Goal: Transaction & Acquisition: Book appointment/travel/reservation

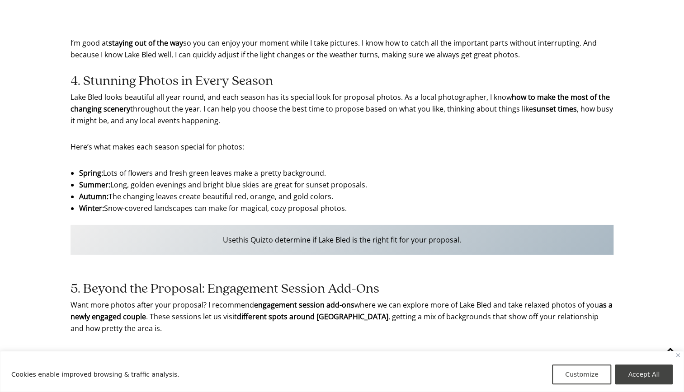
scroll to position [1717, 0]
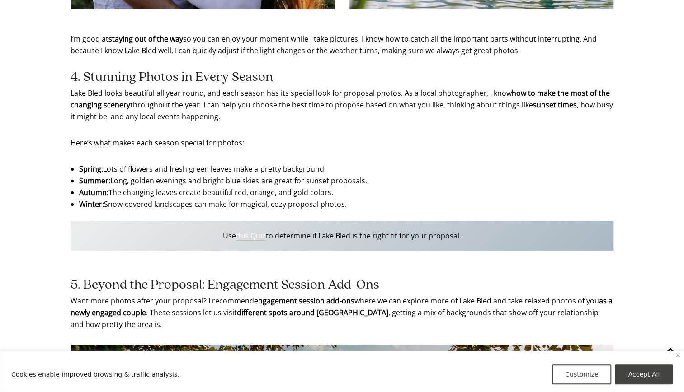
click at [245, 240] on link "this Quiz" at bounding box center [251, 236] width 30 height 10
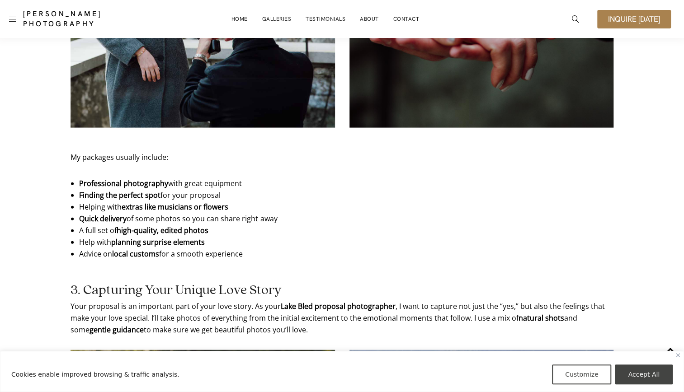
scroll to position [0, 0]
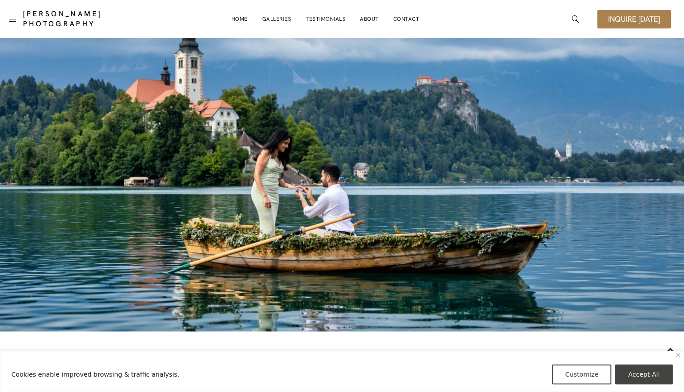
drag, startPoint x: 438, startPoint y: 275, endPoint x: 428, endPoint y: -47, distance: 322.0
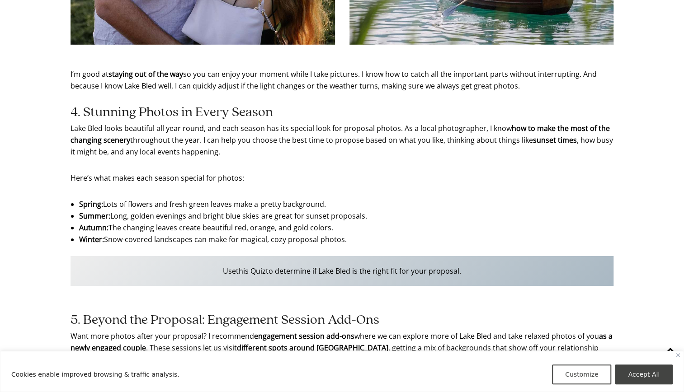
scroll to position [1763, 0]
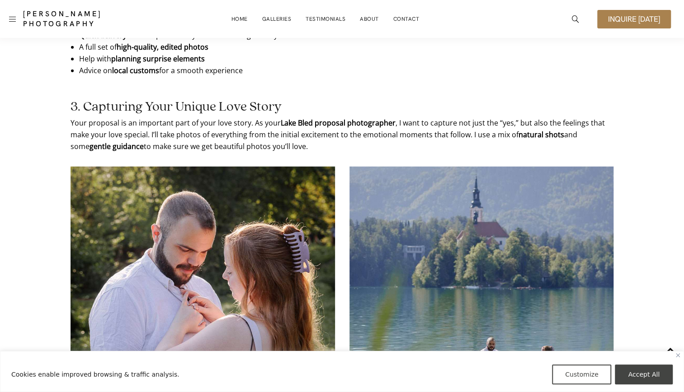
drag, startPoint x: 417, startPoint y: 208, endPoint x: 400, endPoint y: 47, distance: 161.8
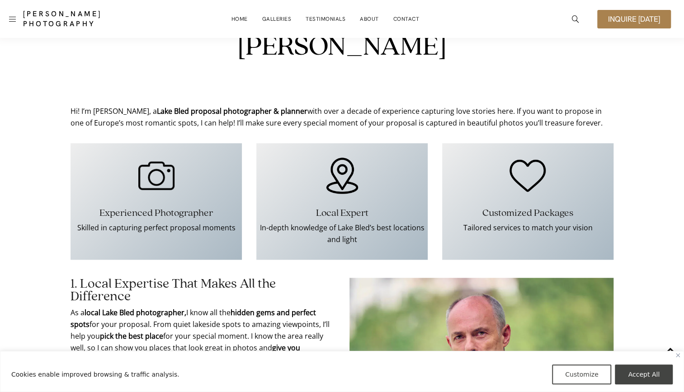
drag, startPoint x: 406, startPoint y: 180, endPoint x: 419, endPoint y: 47, distance: 133.4
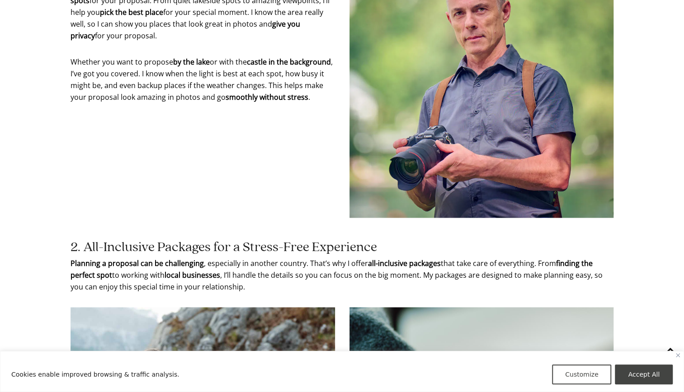
scroll to position [792, 0]
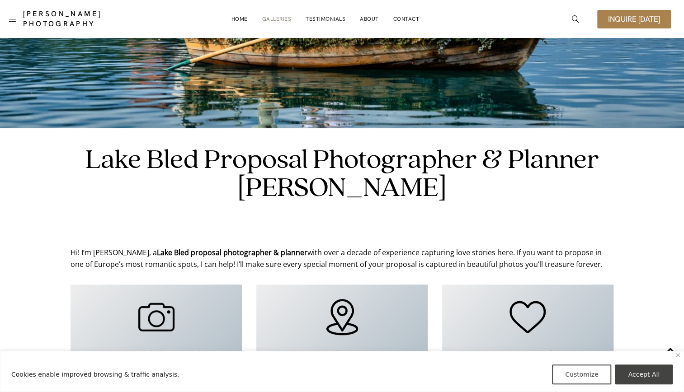
drag, startPoint x: 273, startPoint y: 132, endPoint x: 275, endPoint y: 22, distance: 109.9
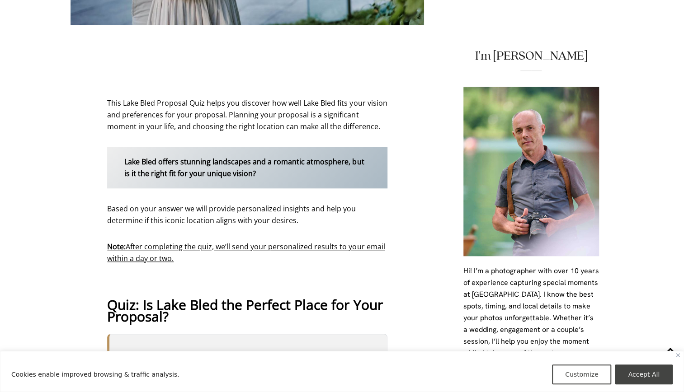
scroll to position [588, 0]
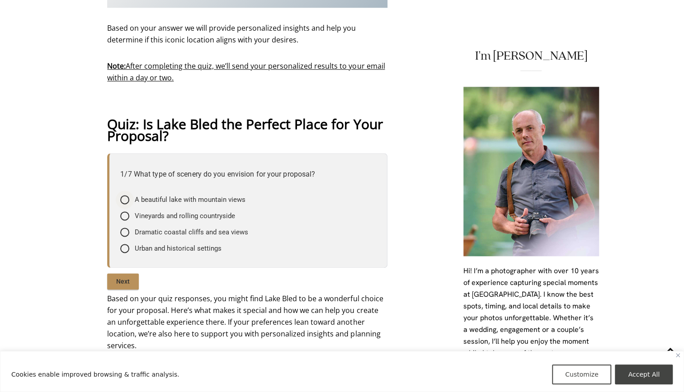
click at [240, 200] on span "A beautiful lake with mountain views" at bounding box center [190, 199] width 111 height 9
click at [0, 0] on input"] "A beautiful lake with mountain views" at bounding box center [0, 0] width 0 height 0
click at [129, 279] on input "Next" at bounding box center [123, 281] width 32 height 16
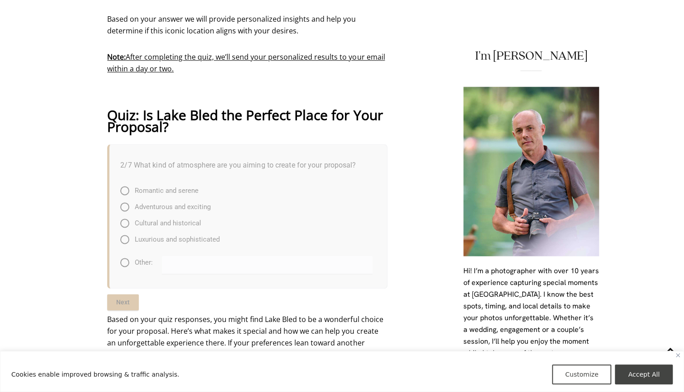
scroll to position [616, 0]
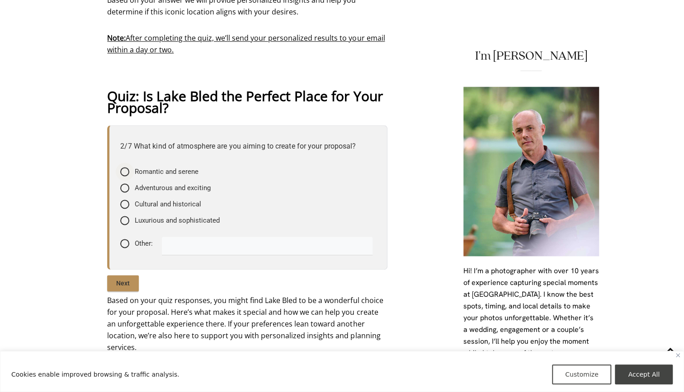
click at [156, 169] on span "Romantic and serene" at bounding box center [167, 171] width 64 height 9
click at [0, 0] on input"] "Romantic and serene" at bounding box center [0, 0] width 0 height 0
click at [126, 286] on input "Next" at bounding box center [123, 283] width 32 height 16
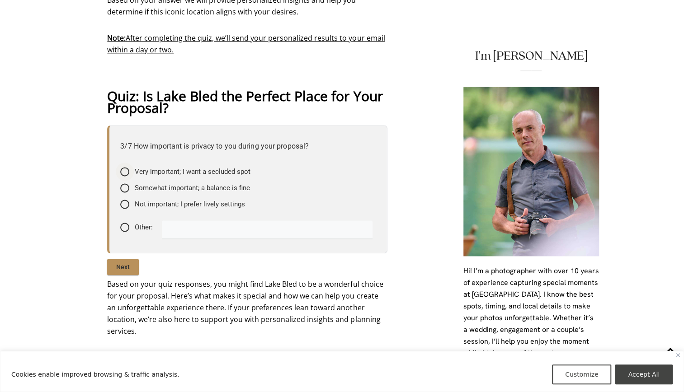
click at [194, 173] on span "Very important; I want a secluded spot" at bounding box center [193, 171] width 116 height 9
click at [0, 0] on input"] "Very important; I want a secluded spot" at bounding box center [0, 0] width 0 height 0
click at [130, 269] on input "Next" at bounding box center [123, 267] width 32 height 16
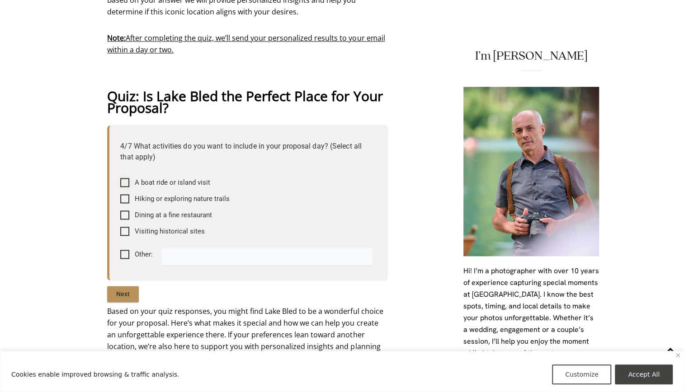
click at [125, 182] on div at bounding box center [124, 182] width 9 height 9
click at [0, 0] on input"] "A boat ride or island visit" at bounding box center [0, 0] width 0 height 0
click at [130, 199] on div "Hiking or exploring nature trails" at bounding box center [174, 198] width 109 height 9
click at [0, 0] on input"] "Hiking or exploring nature trails" at bounding box center [0, 0] width 0 height 0
click at [130, 217] on div "Dining at a fine restaurant" at bounding box center [165, 215] width 91 height 9
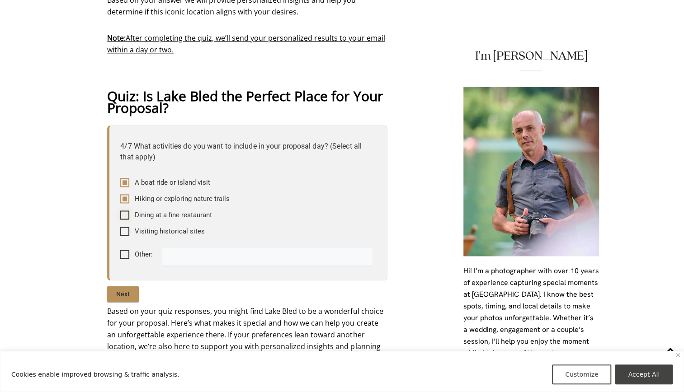
click at [0, 0] on input"] "Dining at a fine restaurant" at bounding box center [0, 0] width 0 height 0
click at [131, 229] on div "Visiting historical sites" at bounding box center [162, 231] width 84 height 9
click at [0, 0] on input"] "Visiting historical sites" at bounding box center [0, 0] width 0 height 0
click at [132, 205] on div "Hiking or exploring nature trails" at bounding box center [176, 199] width 113 height 16
click at [129, 199] on div "Hiking or exploring nature trails" at bounding box center [174, 198] width 109 height 9
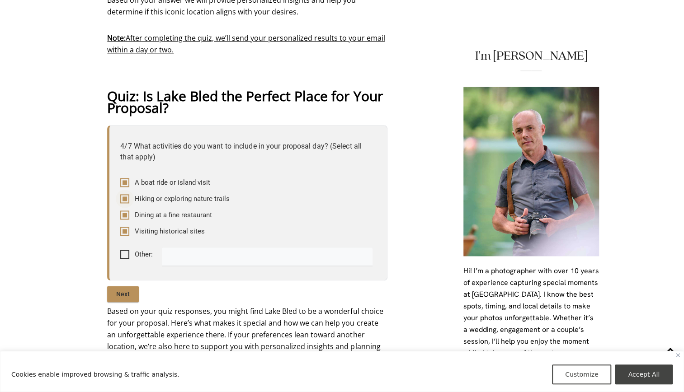
click at [0, 0] on input"] "Hiking or exploring nature trails" at bounding box center [0, 0] width 0 height 0
click at [126, 288] on input "Next" at bounding box center [123, 294] width 32 height 16
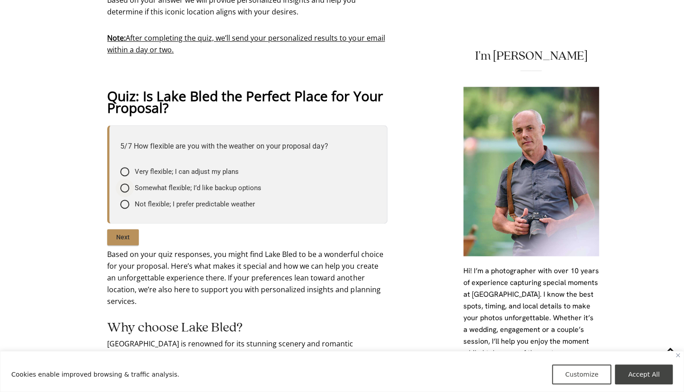
click at [130, 185] on div "Somewhat flexible; I’d like backup options" at bounding box center [190, 188] width 141 height 9
click at [0, 0] on input"] "Somewhat flexible; I’d like backup options" at bounding box center [0, 0] width 0 height 0
click at [128, 234] on input "Next" at bounding box center [123, 237] width 32 height 16
click at [126, 171] on div at bounding box center [124, 171] width 9 height 9
click at [0, 0] on input"] "Yes, I’d like full planning support" at bounding box center [0, 0] width 0 height 0
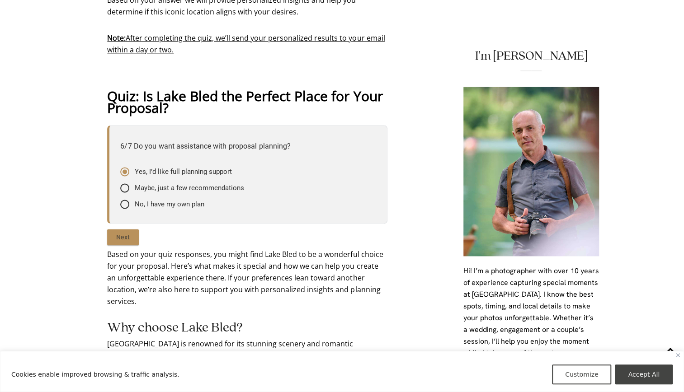
click at [122, 235] on input "Next" at bounding box center [123, 237] width 32 height 16
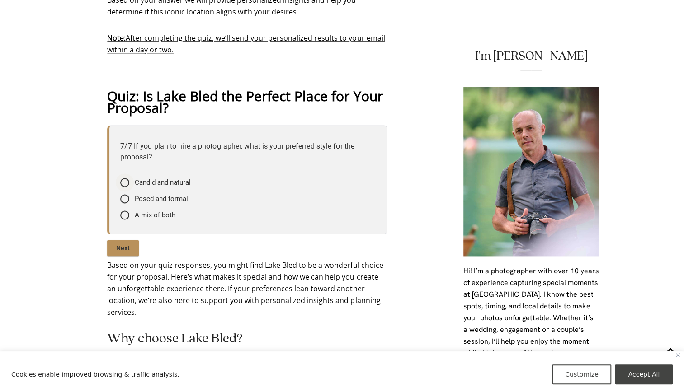
click at [126, 181] on div at bounding box center [124, 182] width 9 height 9
click at [0, 0] on input"] "Candid and natural" at bounding box center [0, 0] width 0 height 0
click at [127, 243] on input "Next" at bounding box center [123, 248] width 32 height 16
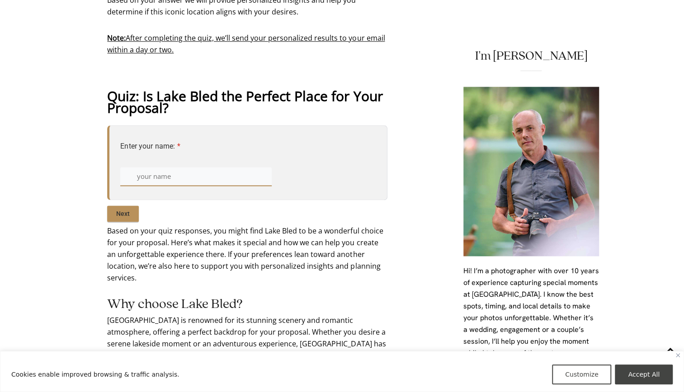
click at [147, 176] on input "text" at bounding box center [195, 176] width 151 height 18
type input "Jagveen Tyndall"
click at [134, 210] on input "Next" at bounding box center [123, 214] width 32 height 16
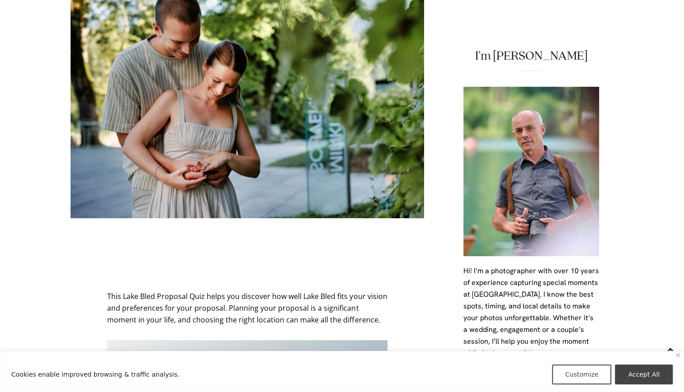
scroll to position [0, 0]
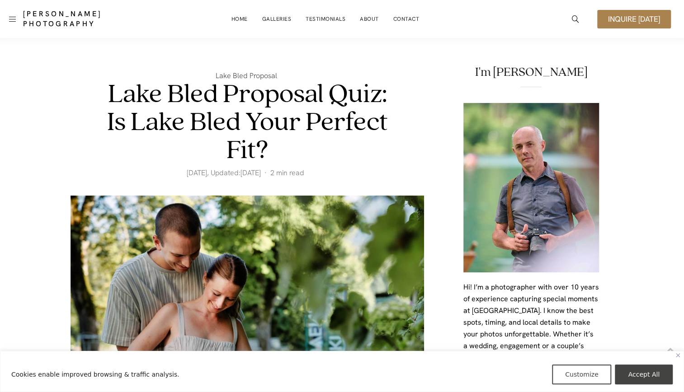
drag, startPoint x: 435, startPoint y: 198, endPoint x: 442, endPoint y: -28, distance: 225.2
click at [369, 21] on link "About" at bounding box center [369, 19] width 19 height 18
click at [243, 22] on link "Home" at bounding box center [239, 19] width 16 height 18
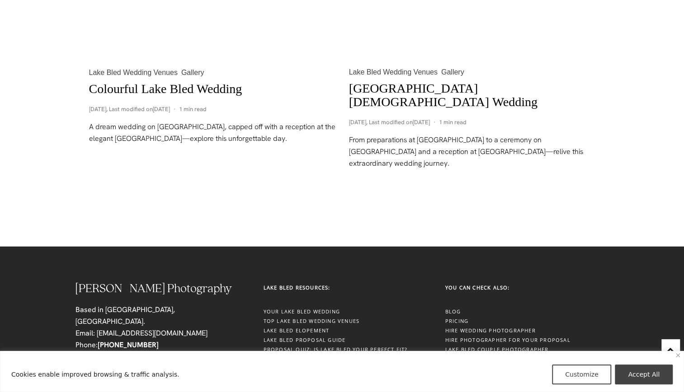
scroll to position [1446, 0]
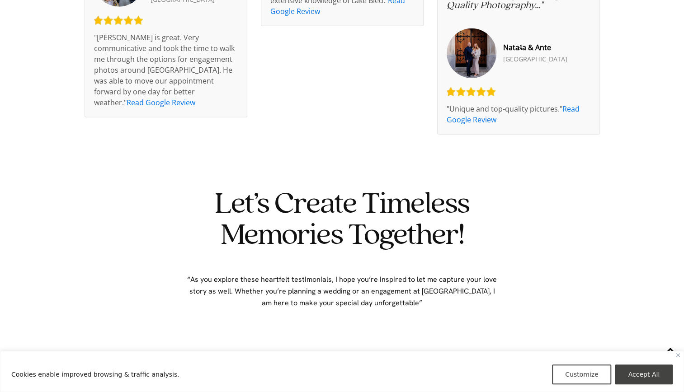
scroll to position [1627, 0]
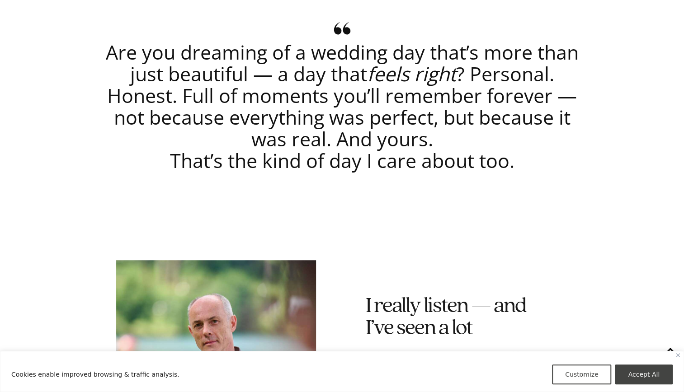
scroll to position [542, 0]
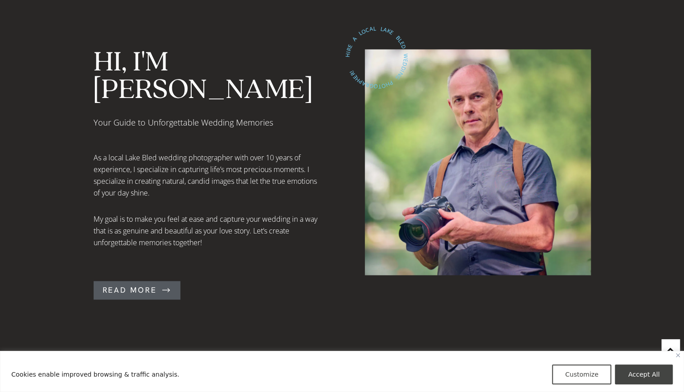
scroll to position [768, 0]
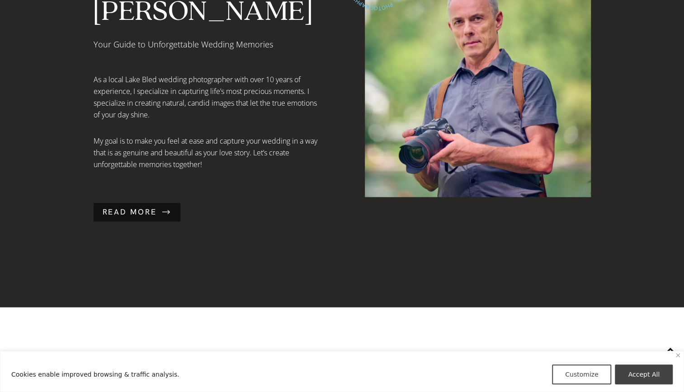
click at [139, 208] on span "Read More" at bounding box center [130, 212] width 54 height 8
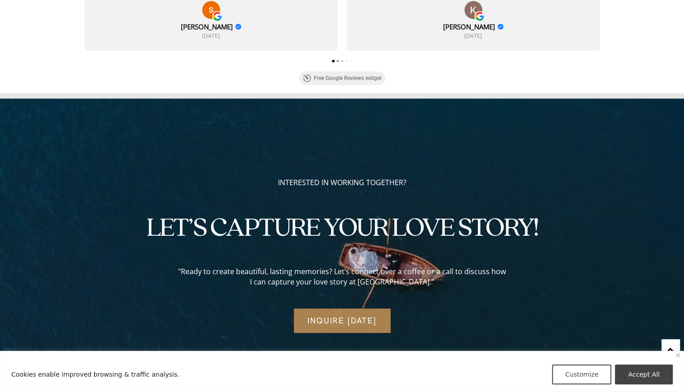
scroll to position [2515, 0]
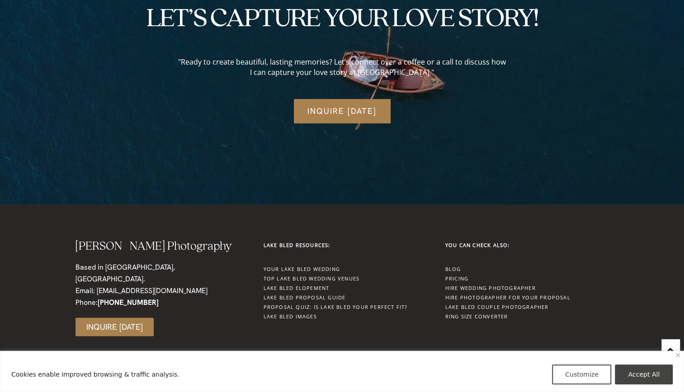
drag, startPoint x: 342, startPoint y: 306, endPoint x: 346, endPoint y: 312, distance: 6.9
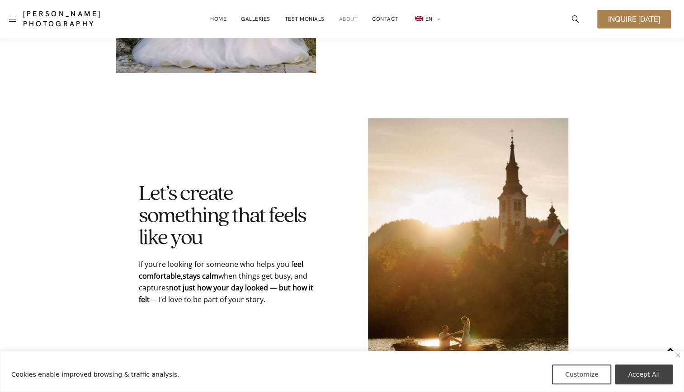
scroll to position [0, 0]
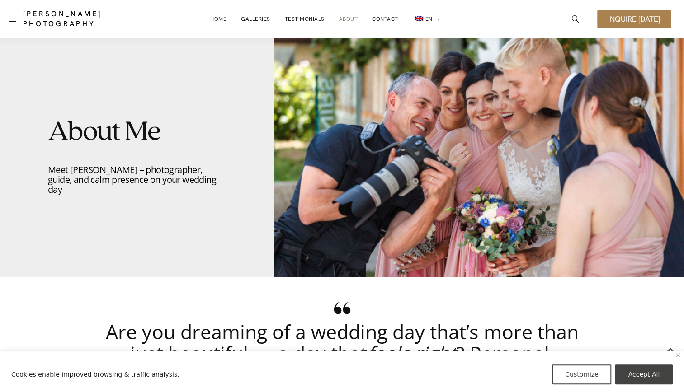
drag, startPoint x: 350, startPoint y: 318, endPoint x: 365, endPoint y: 65, distance: 253.1
click at [386, 15] on link "Contact" at bounding box center [385, 19] width 26 height 18
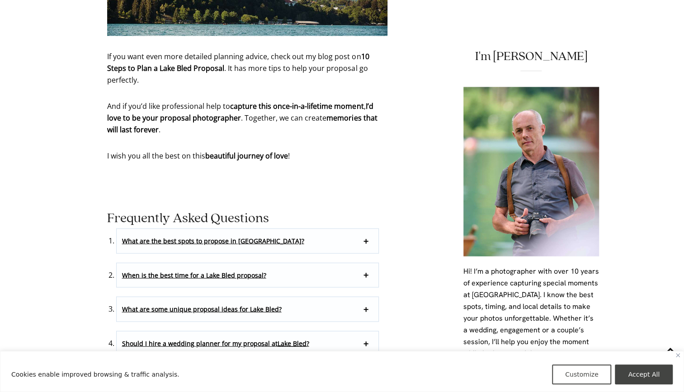
scroll to position [5107, 0]
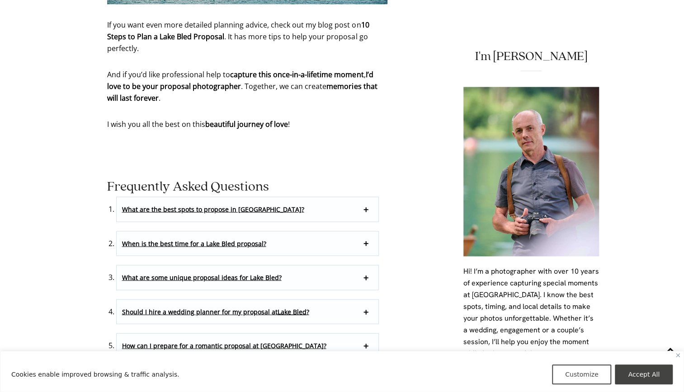
click at [265, 231] on p "When is the best time for a Lake Bled proposal?" at bounding box center [248, 243] width 262 height 24
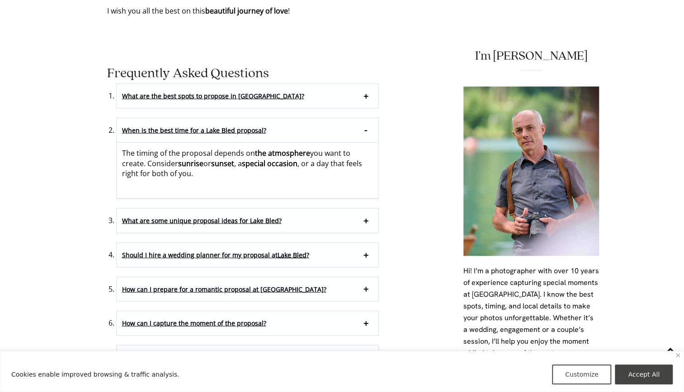
scroll to position [5243, 0]
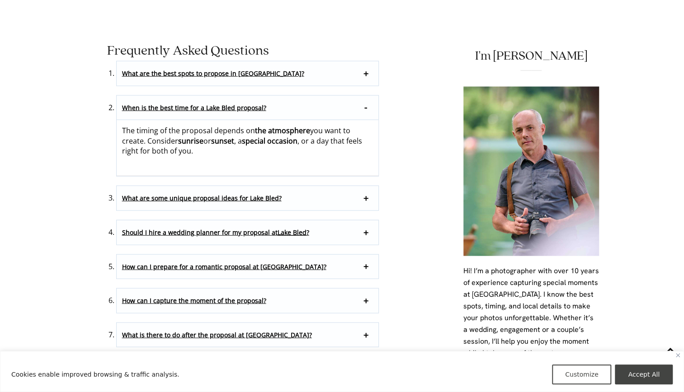
click at [257, 186] on p "What are some unique proposal ideas for Lake Bled?" at bounding box center [248, 198] width 262 height 24
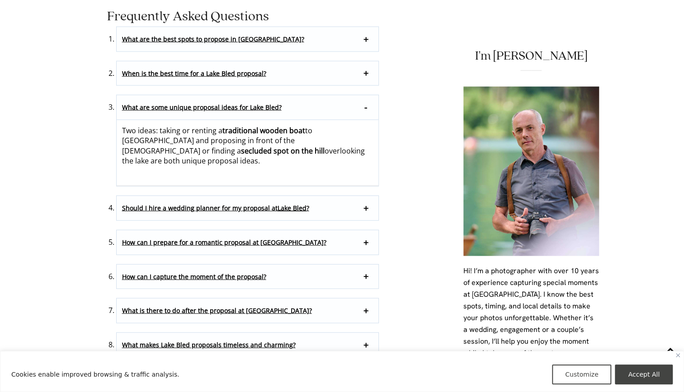
scroll to position [5288, 0]
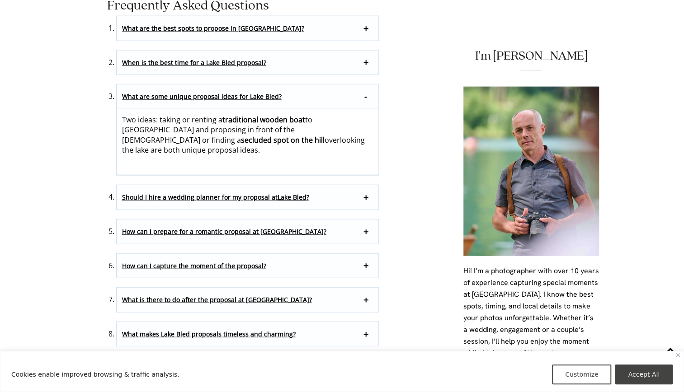
click at [252, 227] on span "How can I prepare for a romantic proposal at Lake Bled?" at bounding box center [224, 231] width 204 height 9
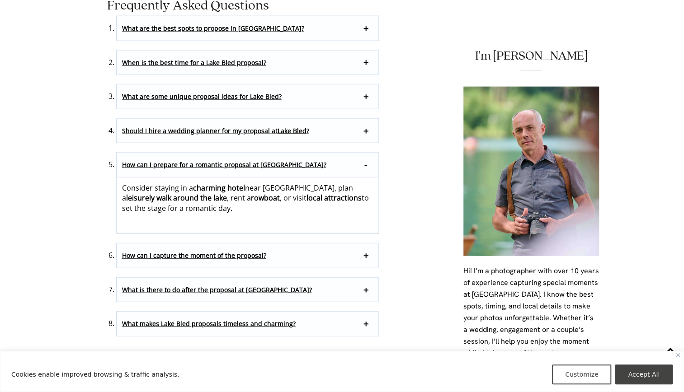
scroll to position [5333, 0]
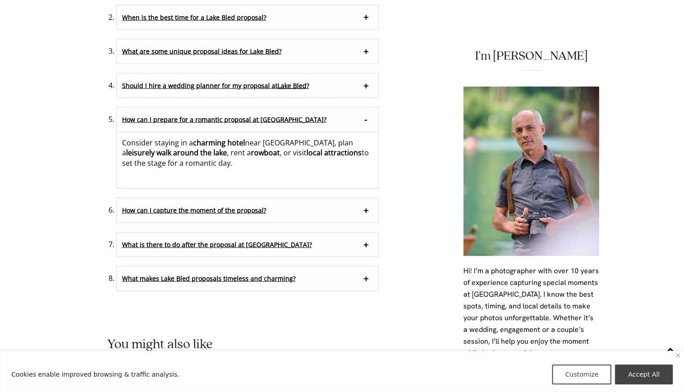
click at [220, 274] on span "What makes Lake Bled proposals timeless and charming?" at bounding box center [209, 278] width 174 height 9
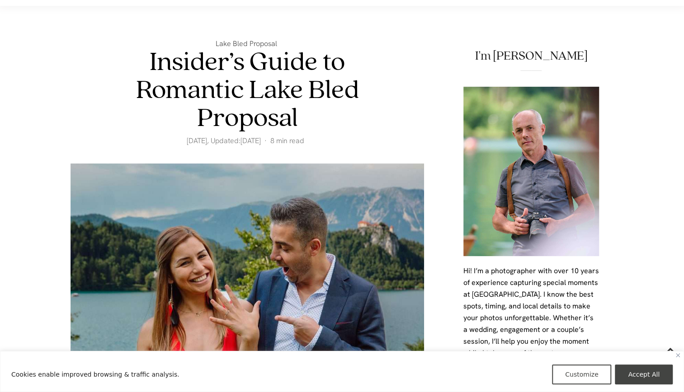
scroll to position [0, 0]
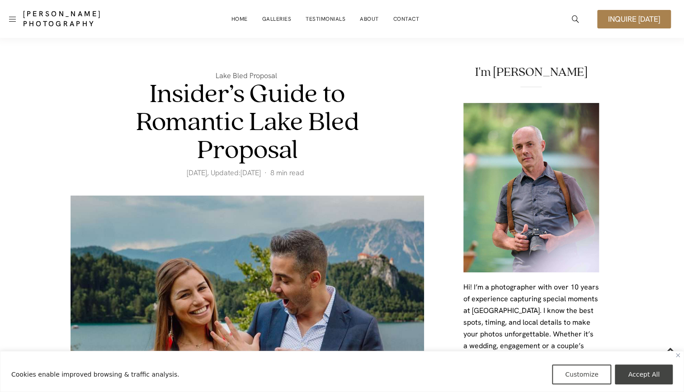
drag, startPoint x: 239, startPoint y: 306, endPoint x: 252, endPoint y: -17, distance: 323.4
click at [619, 25] on link "Inquire [DATE]" at bounding box center [634, 19] width 74 height 19
click at [616, 13] on link "Inquire [DATE]" at bounding box center [634, 19] width 74 height 19
click at [629, 18] on span "Inquire [DATE]" at bounding box center [634, 19] width 52 height 8
click at [632, 376] on button "Accept All" at bounding box center [644, 375] width 58 height 20
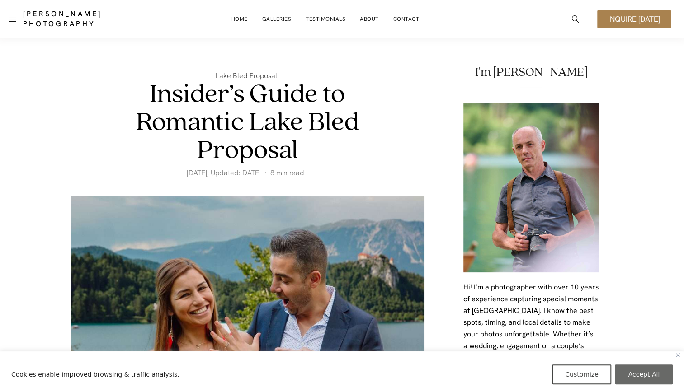
checkbox input "true"
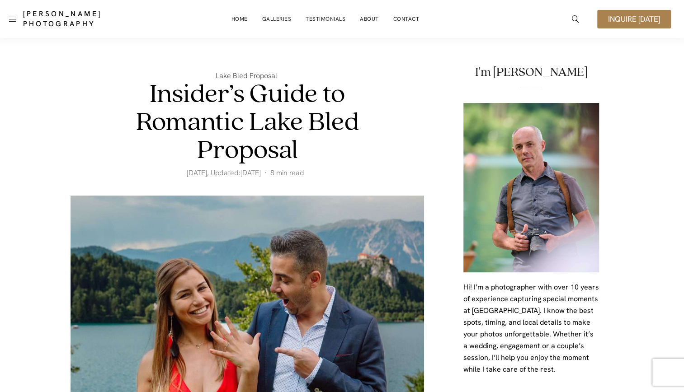
click at [645, 3] on div "Damian Pristov Photography Home Galleries Testimonials About Contact Inquire to…" at bounding box center [342, 19] width 684 height 38
click at [640, 13] on link "Inquire [DATE]" at bounding box center [634, 19] width 74 height 19
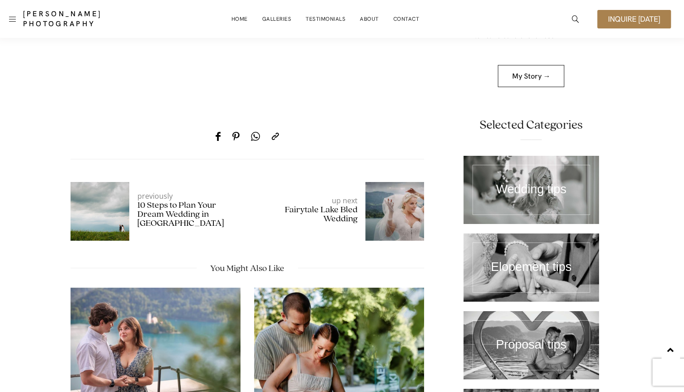
scroll to position [5650, 0]
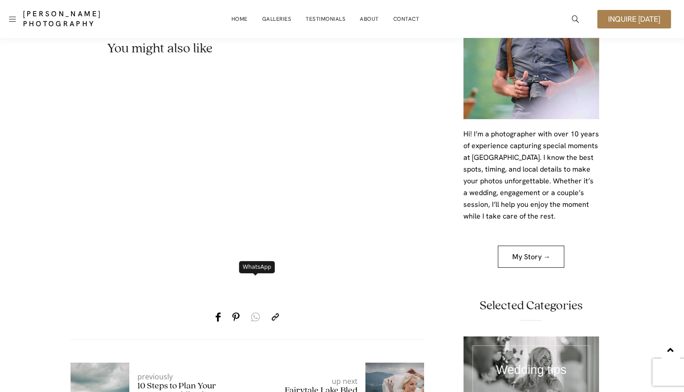
click at [253, 304] on link "WhatsApp" at bounding box center [255, 317] width 20 height 27
click at [608, 21] on span "Inquire [DATE]" at bounding box center [634, 19] width 52 height 8
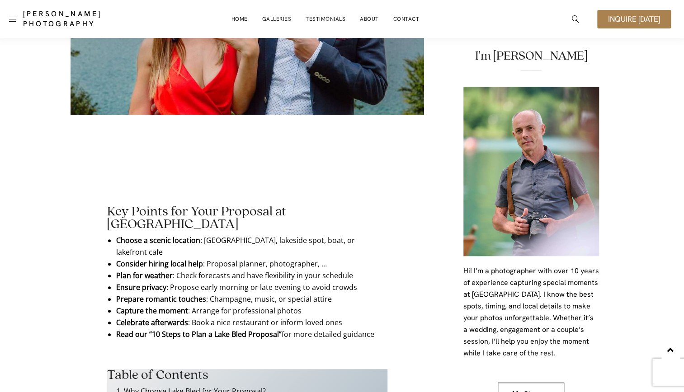
scroll to position [0, 0]
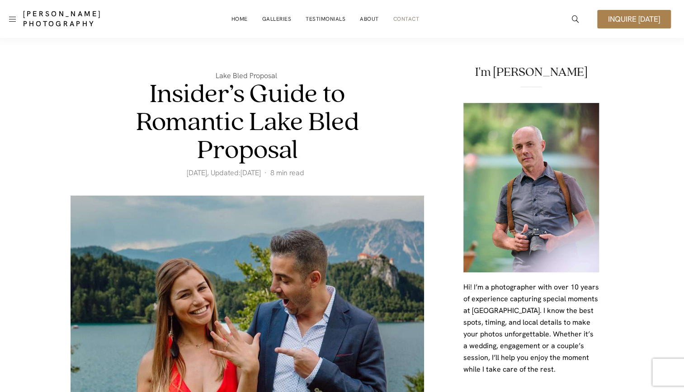
click at [405, 15] on link "Contact" at bounding box center [406, 19] width 26 height 18
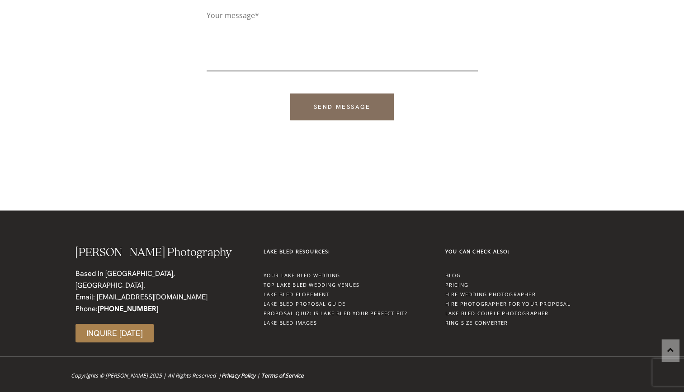
scroll to position [316, 0]
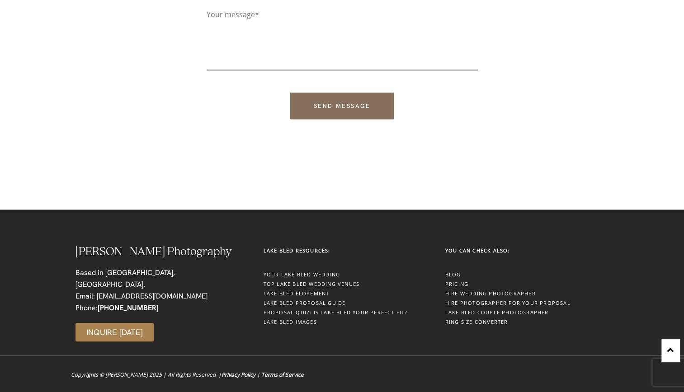
click at [448, 284] on link "Pricing" at bounding box center [456, 284] width 23 height 7
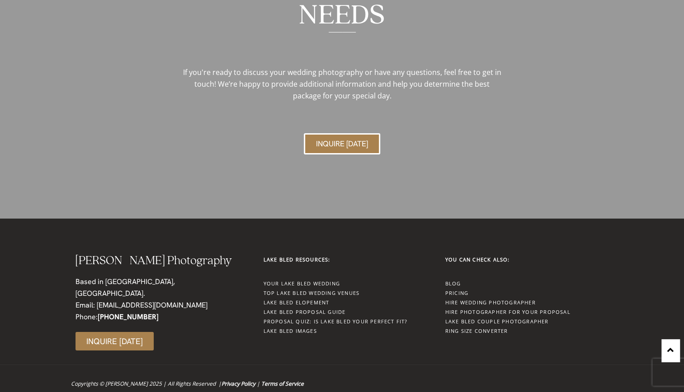
scroll to position [3870, 0]
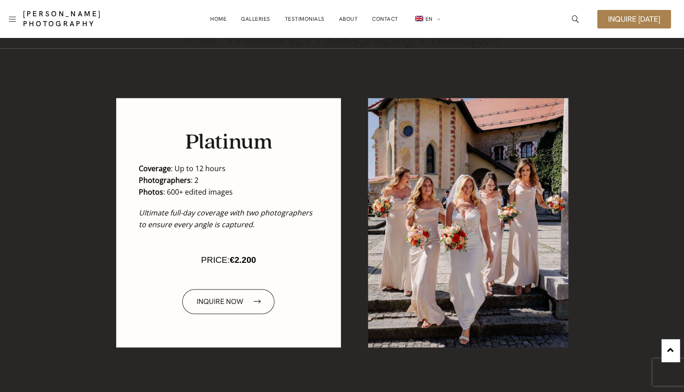
drag, startPoint x: 184, startPoint y: 318, endPoint x: 215, endPoint y: 8, distance: 311.6
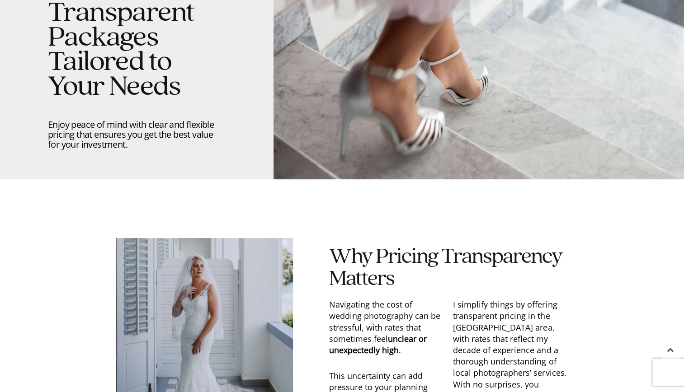
scroll to position [0, 0]
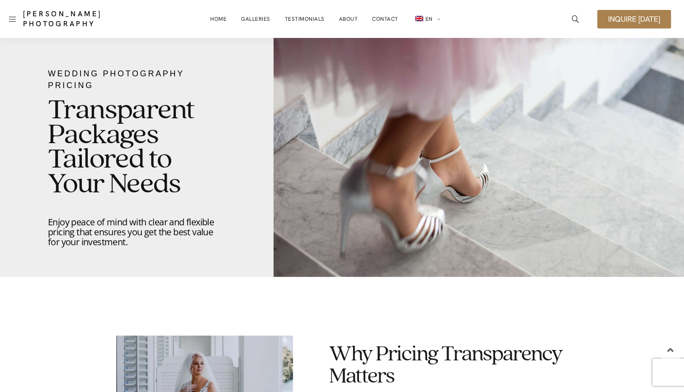
drag, startPoint x: 212, startPoint y: 123, endPoint x: 213, endPoint y: 9, distance: 113.9
drag, startPoint x: 210, startPoint y: 33, endPoint x: 228, endPoint y: -47, distance: 82.4
drag, startPoint x: 251, startPoint y: 132, endPoint x: 248, endPoint y: -6, distance: 137.9
drag, startPoint x: 482, startPoint y: 291, endPoint x: 451, endPoint y: 23, distance: 269.8
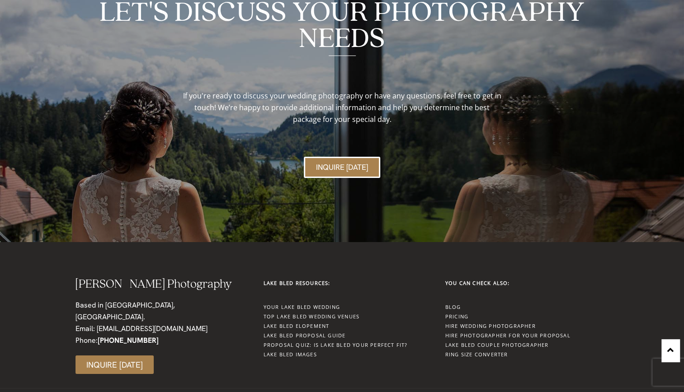
scroll to position [3870, 0]
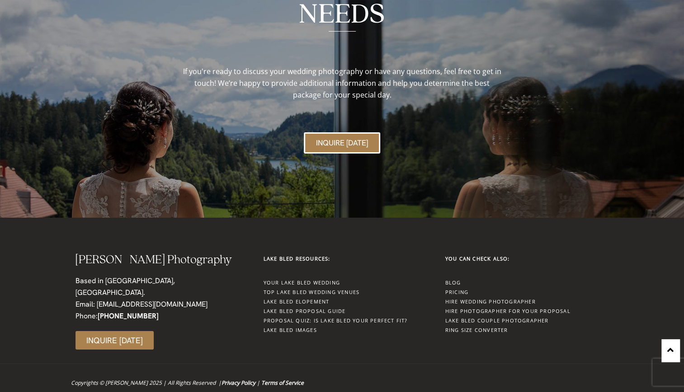
click at [128, 337] on span "Inquire [DATE]" at bounding box center [114, 341] width 56 height 8
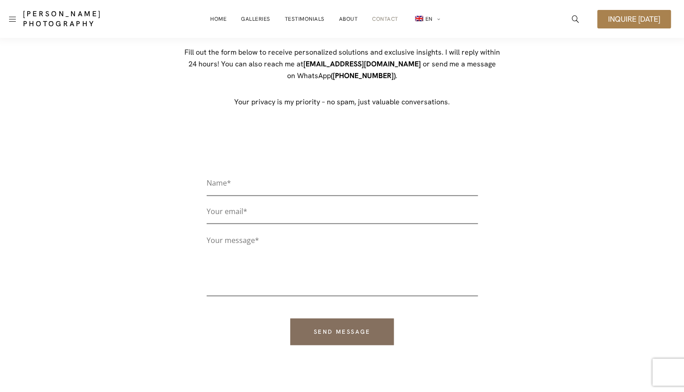
scroll to position [45, 0]
